Goal: Task Accomplishment & Management: Manage account settings

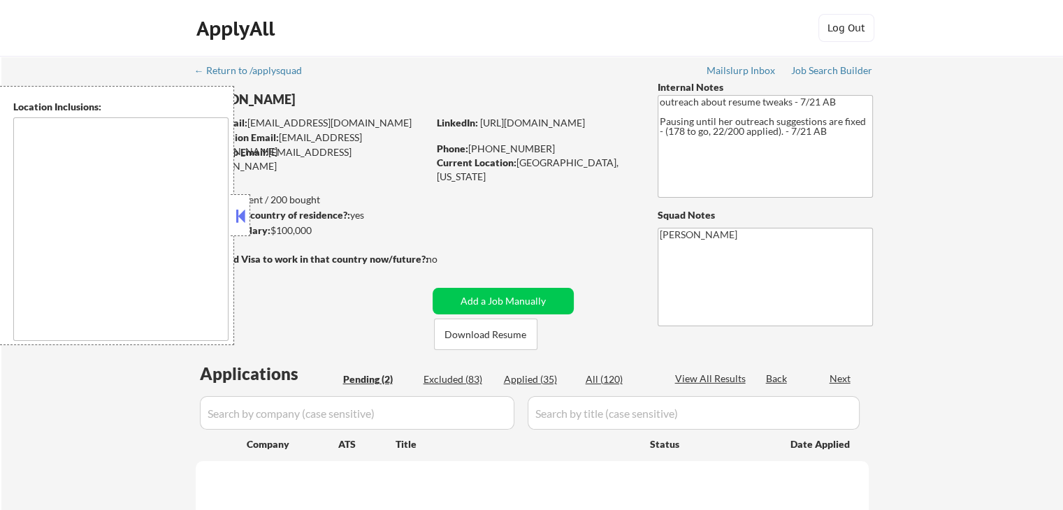
select select ""pending""
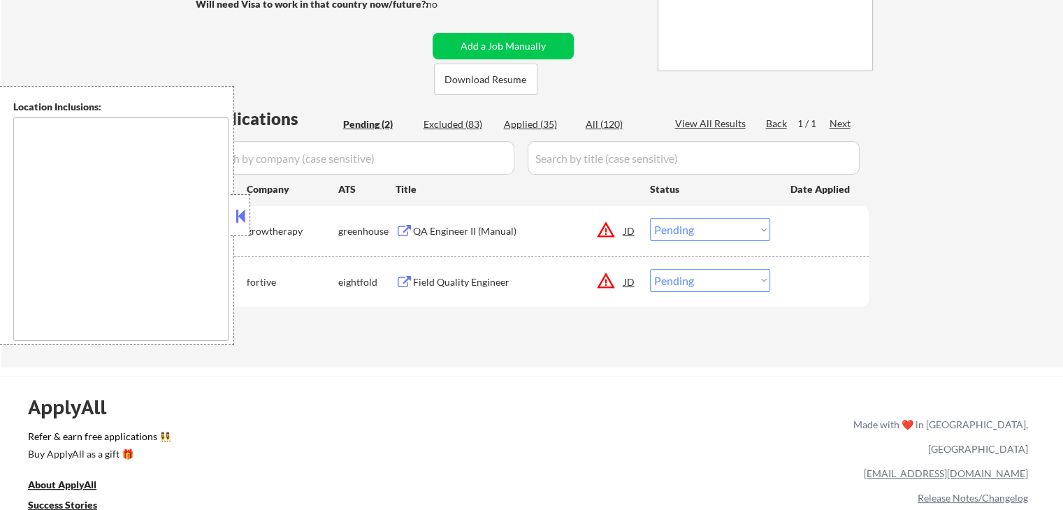
scroll to position [280, 0]
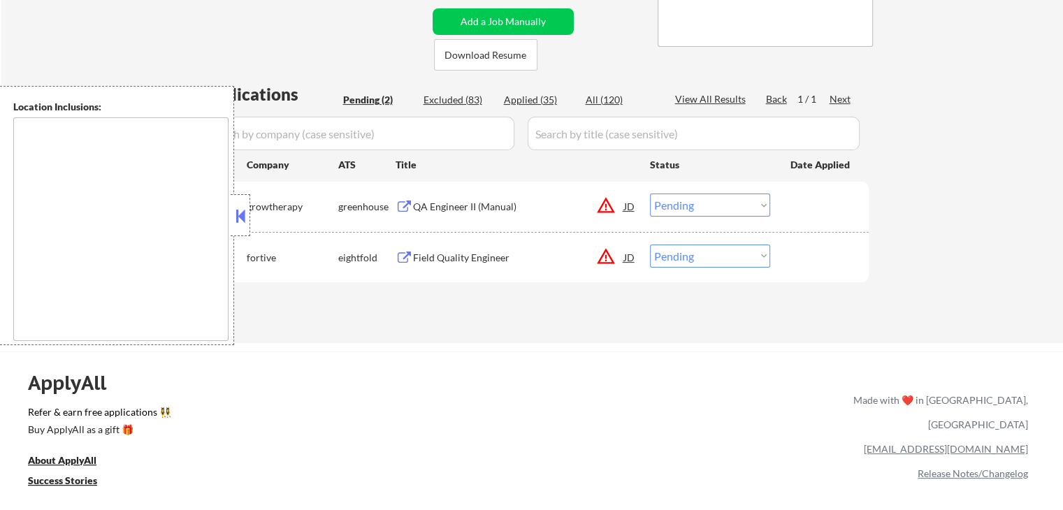
click at [426, 259] on div "Field Quality Engineer" at bounding box center [518, 258] width 211 height 14
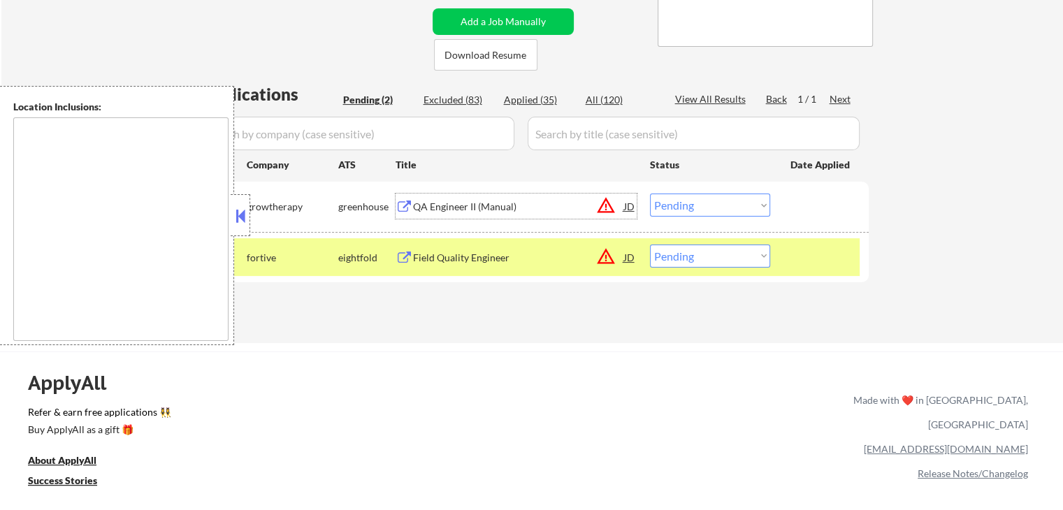
click at [434, 198] on div "QA Engineer II (Manual)" at bounding box center [518, 206] width 211 height 25
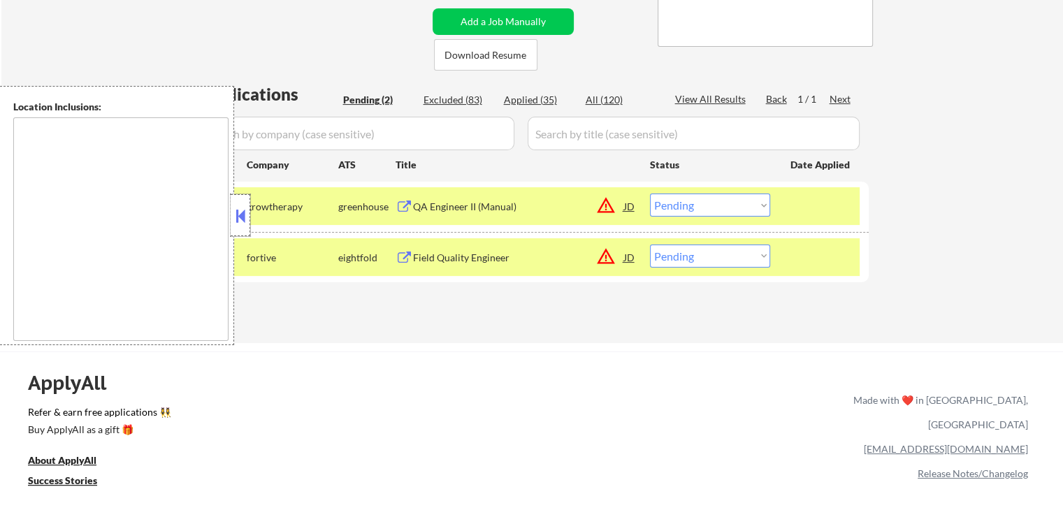
click at [231, 206] on div at bounding box center [241, 215] width 20 height 42
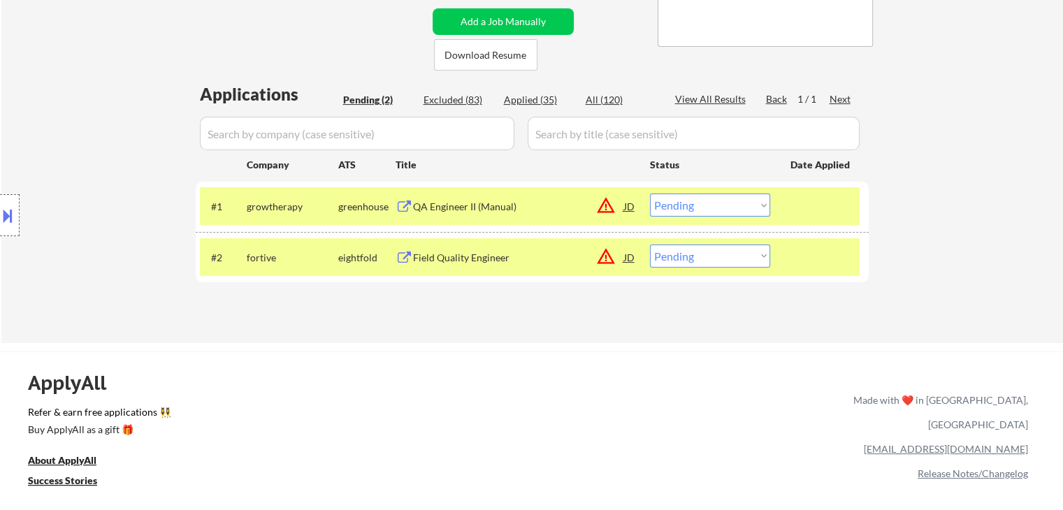
click at [690, 208] on select "Choose an option... Pending Applied Excluded (Questions) Excluded (Expired) Exc…" at bounding box center [710, 205] width 120 height 23
click at [650, 194] on select "Choose an option... Pending Applied Excluded (Questions) Excluded (Expired) Exc…" at bounding box center [710, 205] width 120 height 23
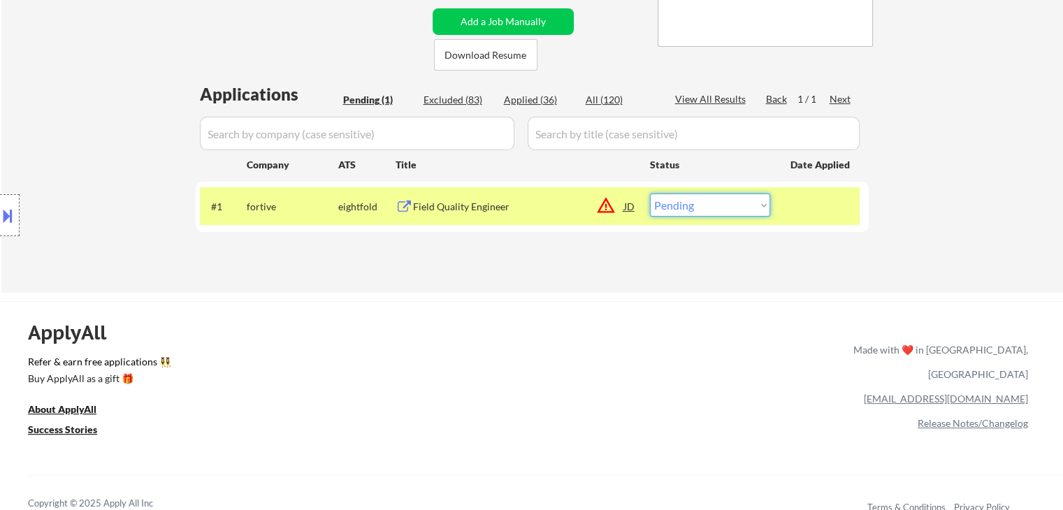
click at [716, 202] on select "Choose an option... Pending Applied Excluded (Questions) Excluded (Expired) Exc…" at bounding box center [710, 205] width 120 height 23
select select ""applied""
click at [650, 194] on select "Choose an option... Pending Applied Excluded (Questions) Excluded (Expired) Exc…" at bounding box center [710, 205] width 120 height 23
